Goal: Information Seeking & Learning: Learn about a topic

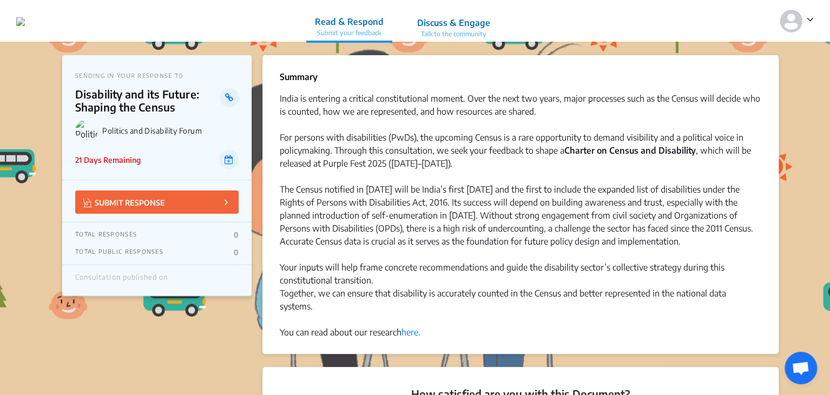
drag, startPoint x: 279, startPoint y: 98, endPoint x: 431, endPoint y: 330, distance: 277.3
click at [431, 330] on div "India is entering a critical constitutional moment. Over the next two years, ma…" at bounding box center [520, 215] width 481 height 247
copy div "Lorem ip dolorsit a consecte adipiscingelit seddoe. Temp inc utla etd magna, al…"
click at [454, 333] on div "The Census notified in [DATE] will be India’s first [DATE] and the first to inc…" at bounding box center [520, 261] width 481 height 156
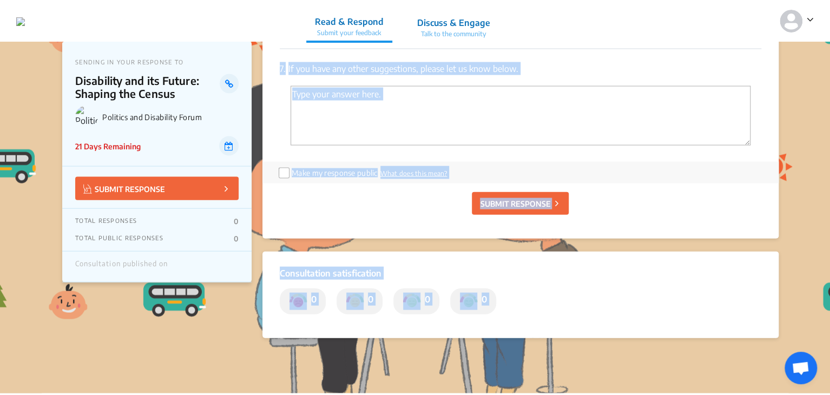
scroll to position [1151, 0]
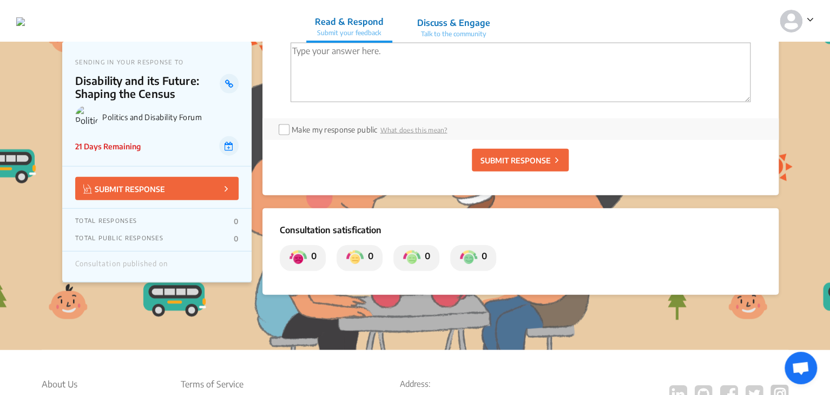
drag, startPoint x: 289, startPoint y: 114, endPoint x: 481, endPoint y: 116, distance: 192.5
copy div "Are you a person with a disability? * Yes No 2. If yes, what is the nature of y…"
